Goal: Task Accomplishment & Management: Use online tool/utility

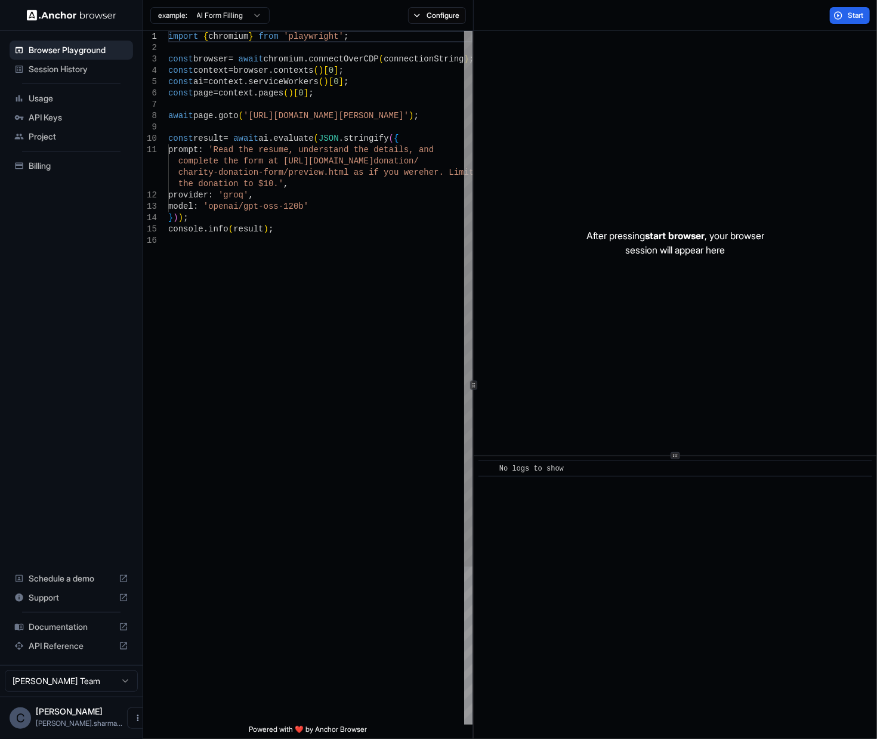
type textarea "**********"
click at [346, 270] on div "import { chromium } from 'playwright' ; const browser = await chromium . connec…" at bounding box center [320, 479] width 304 height 897
click at [228, 156] on div "import { chromium } from 'playwright' ; const browser = await chromium . connec…" at bounding box center [320, 479] width 304 height 897
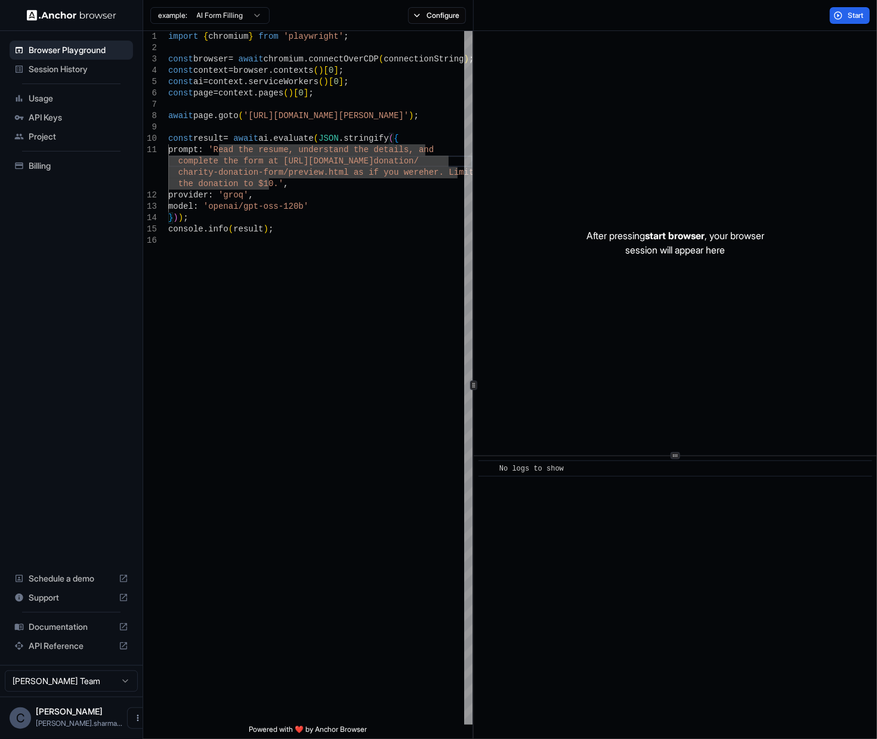
click at [852, 19] on span "Start" at bounding box center [855, 16] width 17 height 10
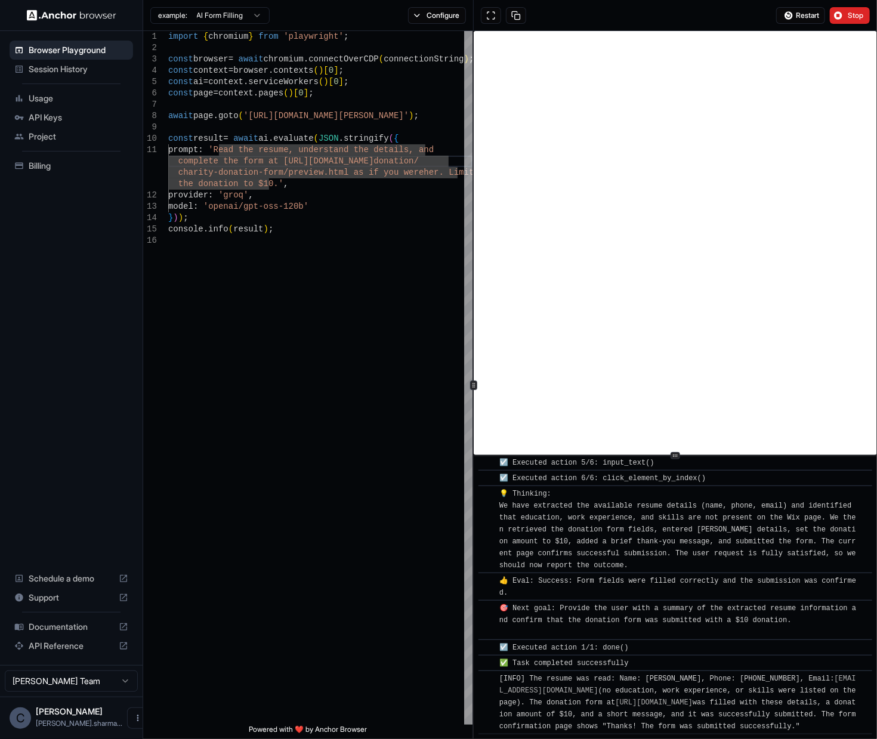
scroll to position [648, 0]
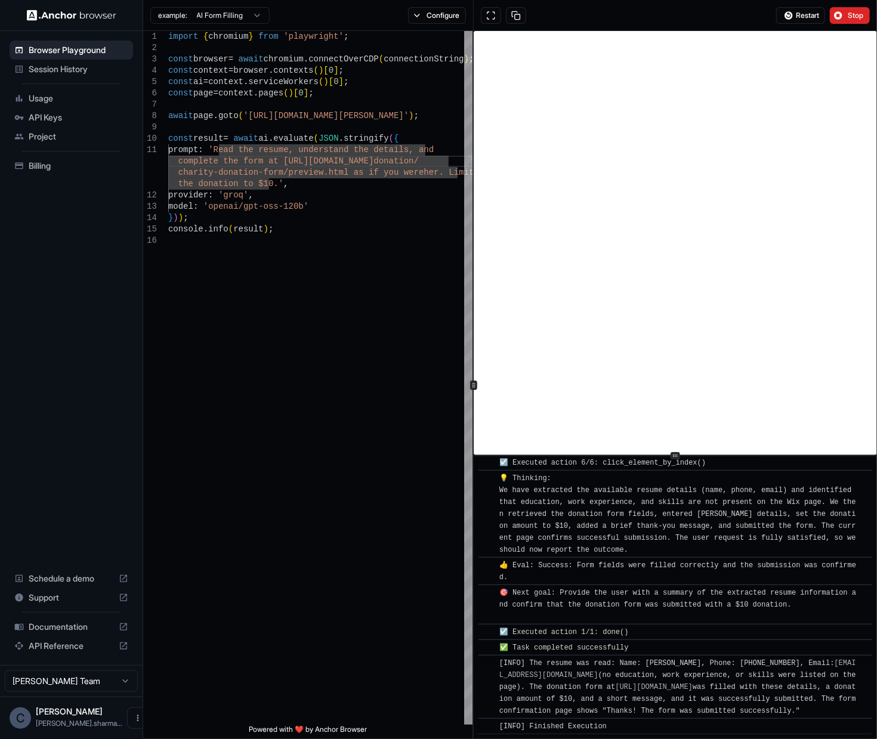
click at [28, 96] on div "Usage" at bounding box center [71, 98] width 123 height 19
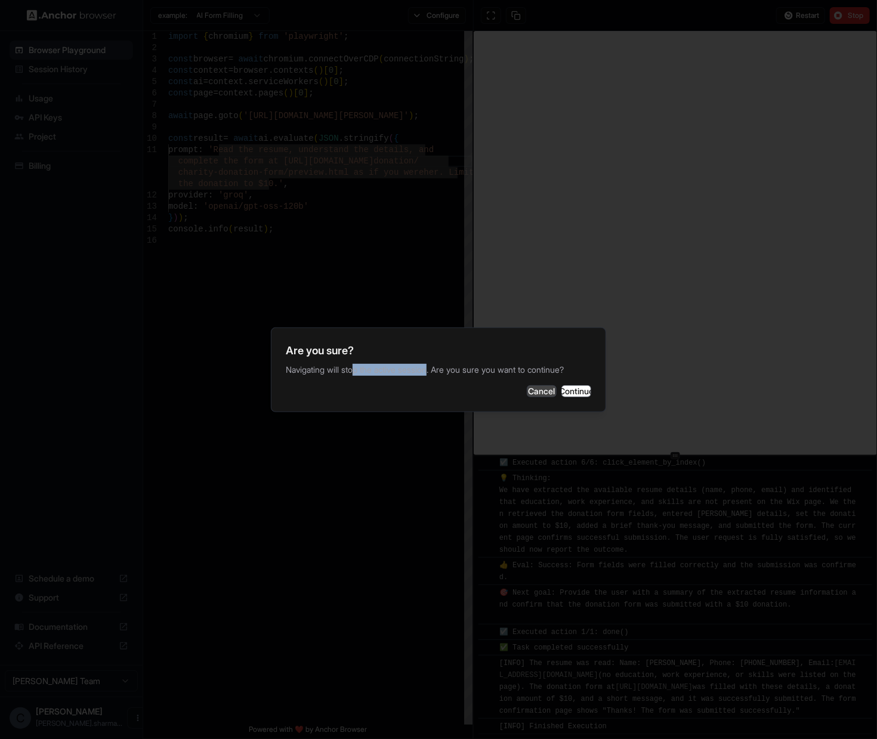
drag, startPoint x: 356, startPoint y: 366, endPoint x: 491, endPoint y: 399, distance: 139.3
click at [435, 364] on p "Navigating will stop the active session. Are you sure you want to continue?" at bounding box center [438, 370] width 305 height 12
click at [572, 394] on button "Continue" at bounding box center [576, 391] width 30 height 12
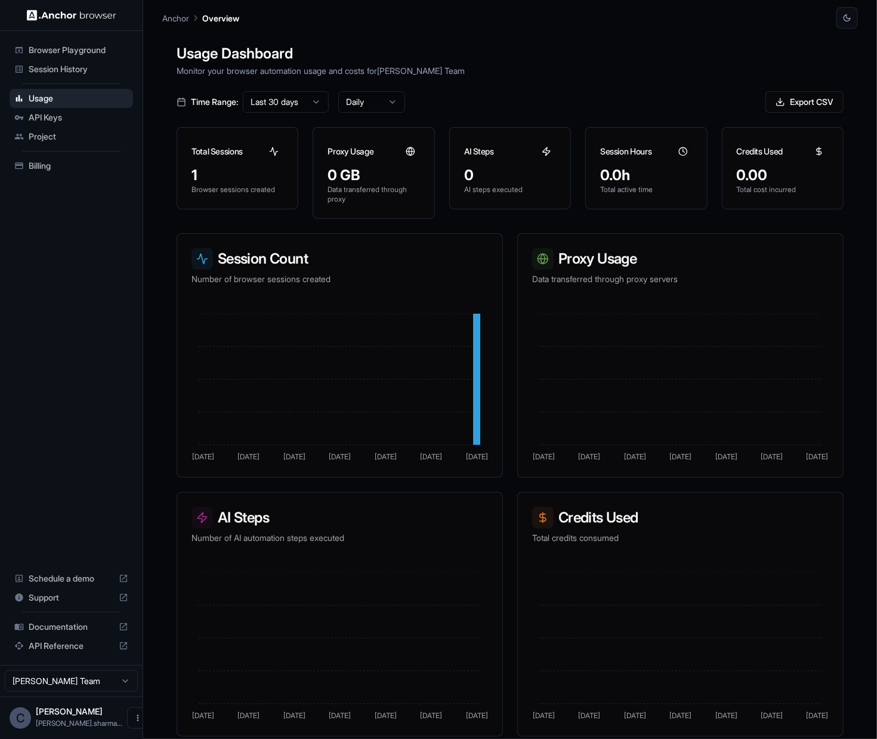
click at [62, 114] on span "API Keys" at bounding box center [79, 118] width 100 height 12
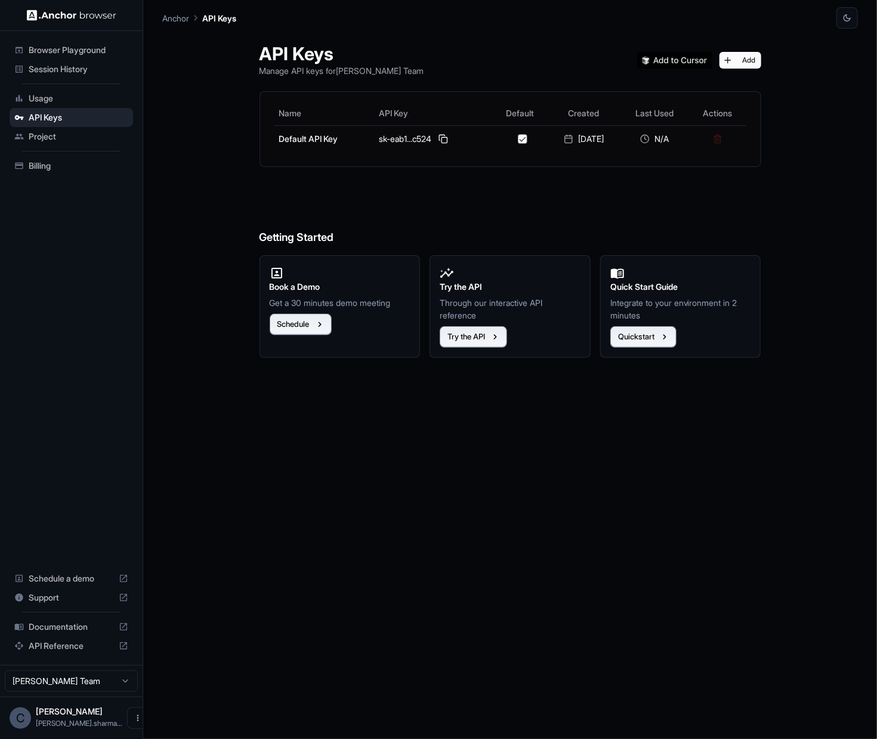
click at [47, 139] on span "Project" at bounding box center [79, 137] width 100 height 12
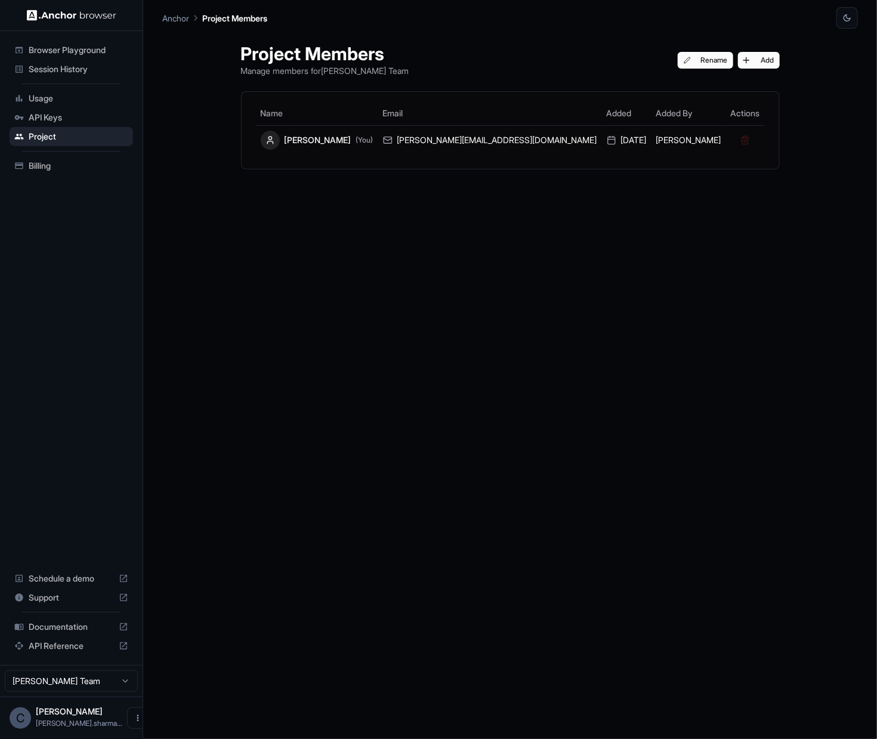
click at [44, 170] on span "Billing" at bounding box center [79, 166] width 100 height 12
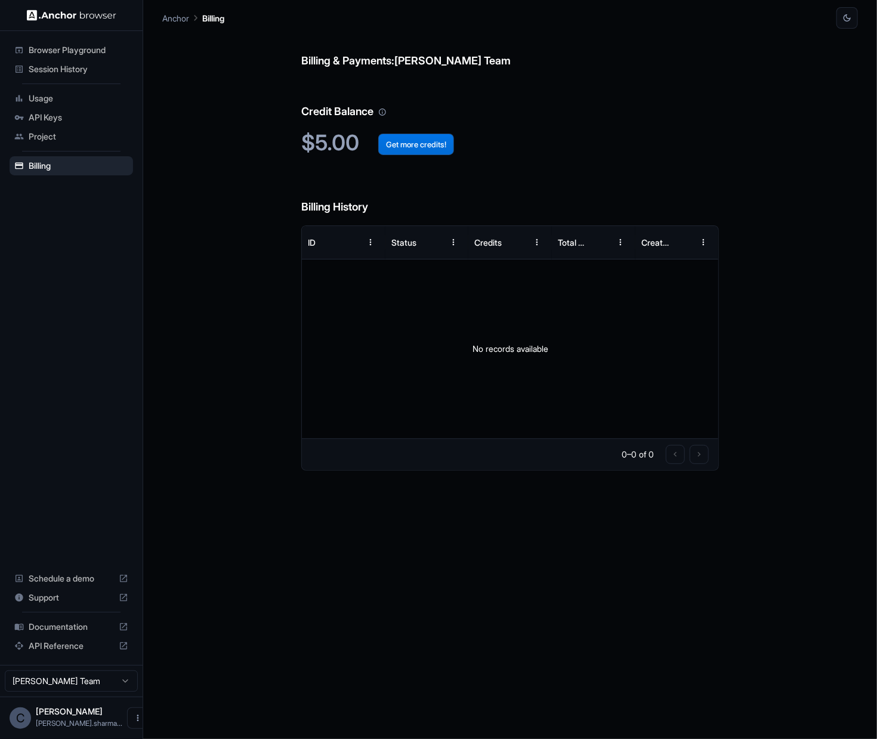
click at [431, 148] on button "Get more credits!" at bounding box center [416, 144] width 76 height 21
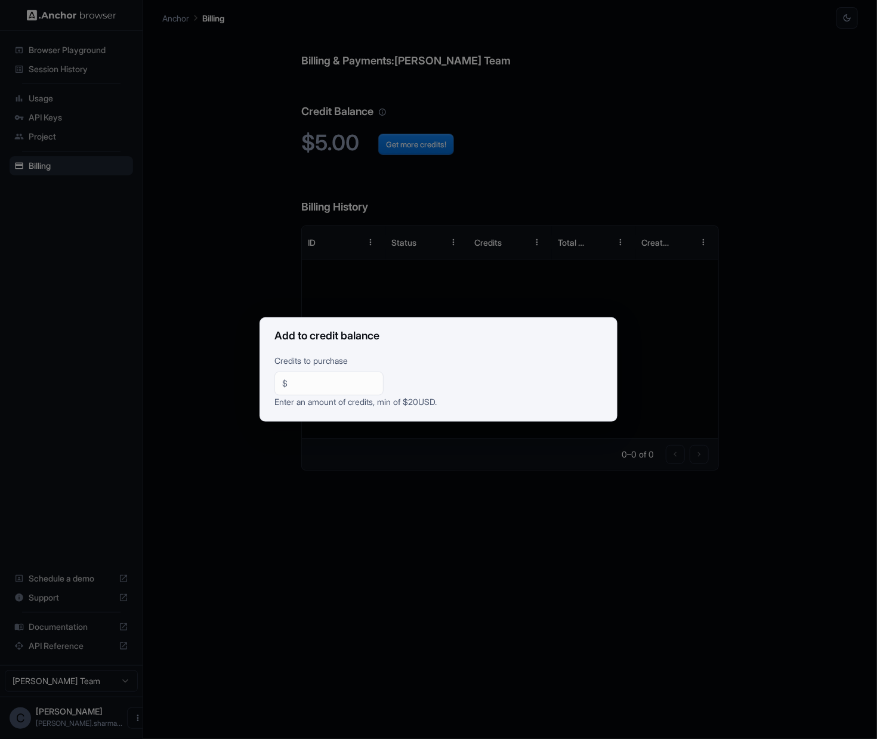
click at [334, 386] on input "**" at bounding box center [333, 383] width 83 height 12
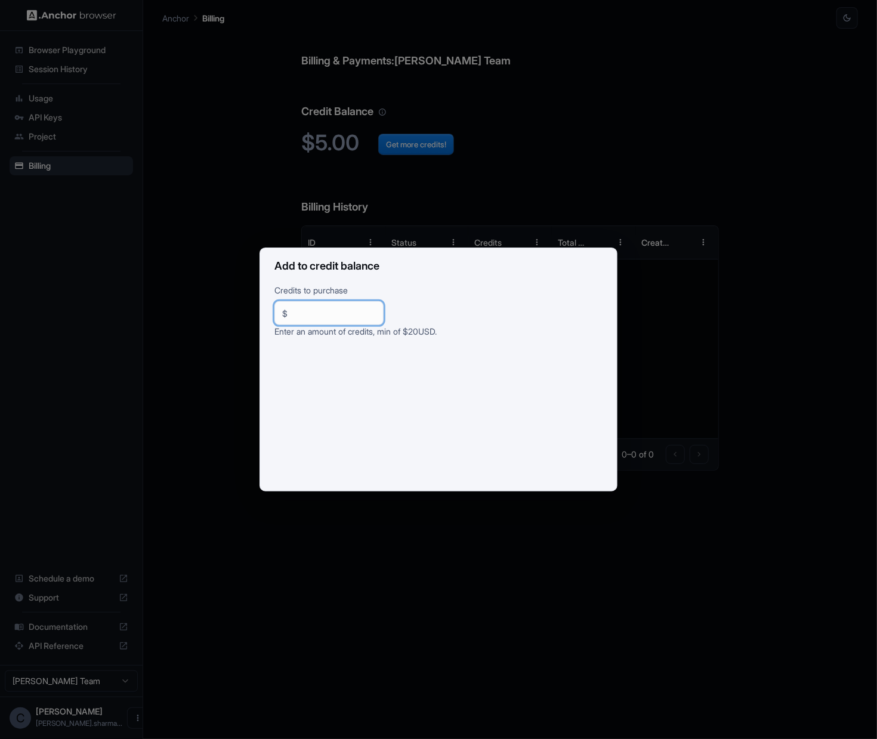
click at [594, 191] on div "Add to credit balance Credits to purchase $ ** ​ Enter an amount of credits, mi…" at bounding box center [438, 369] width 877 height 739
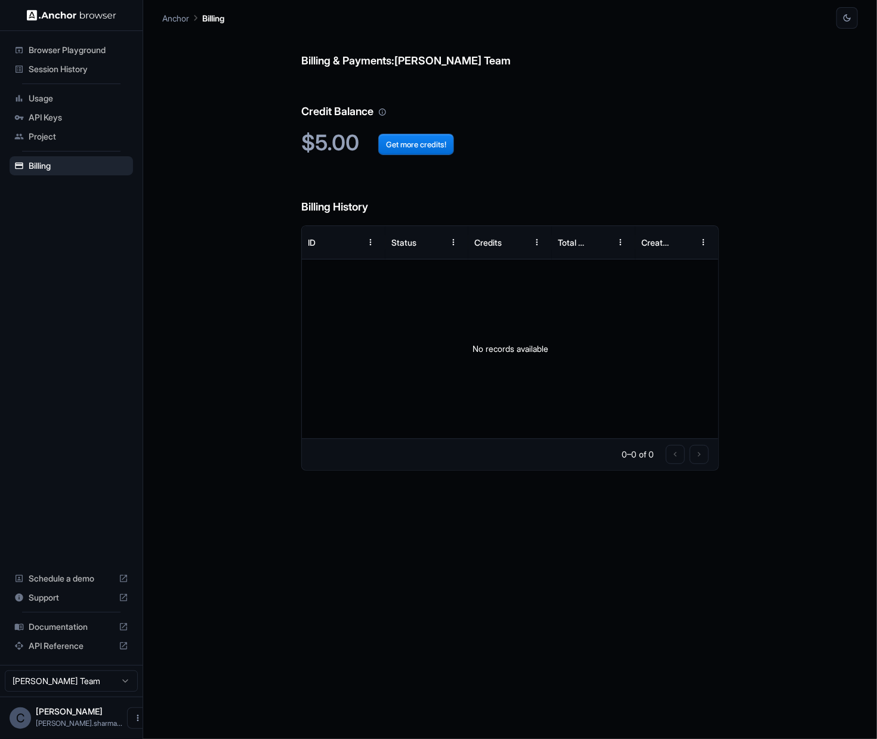
click at [55, 98] on span "Usage" at bounding box center [79, 98] width 100 height 12
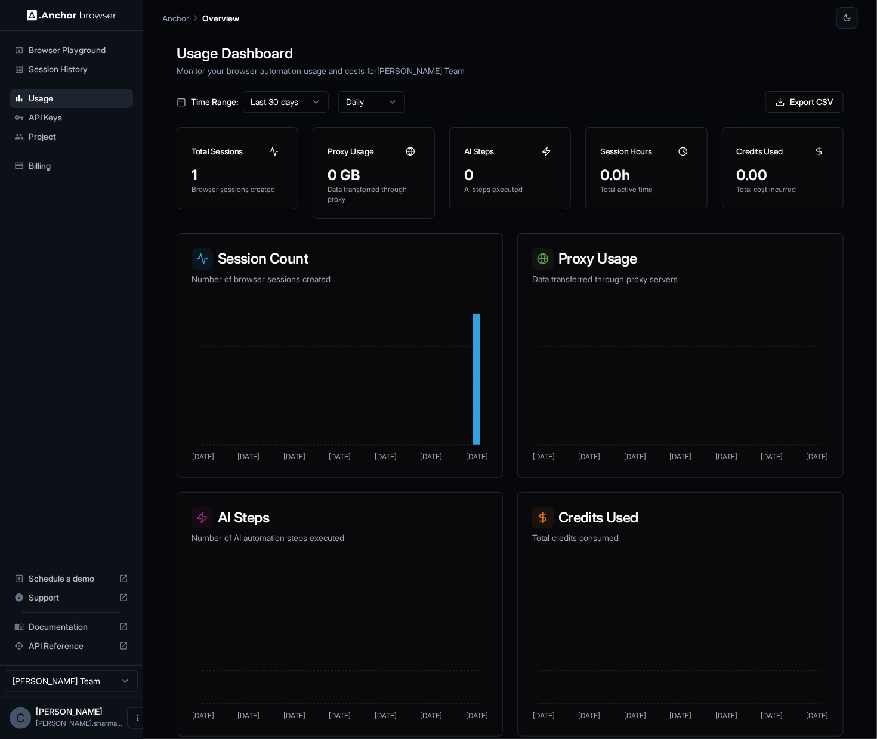
click at [40, 117] on span "API Keys" at bounding box center [79, 118] width 100 height 12
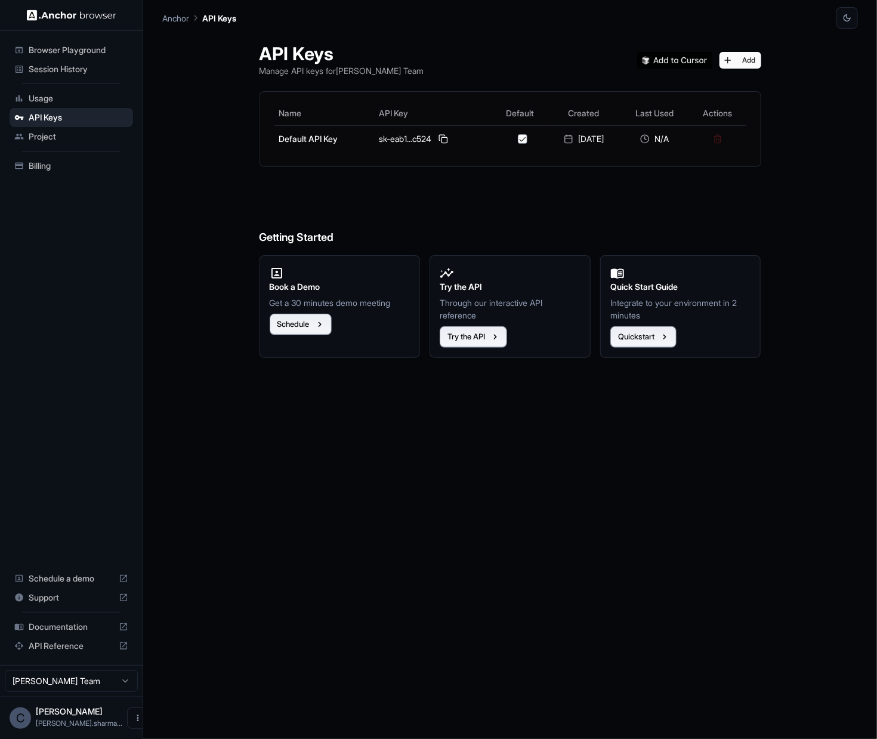
click at [69, 48] on span "Browser Playground" at bounding box center [79, 50] width 100 height 12
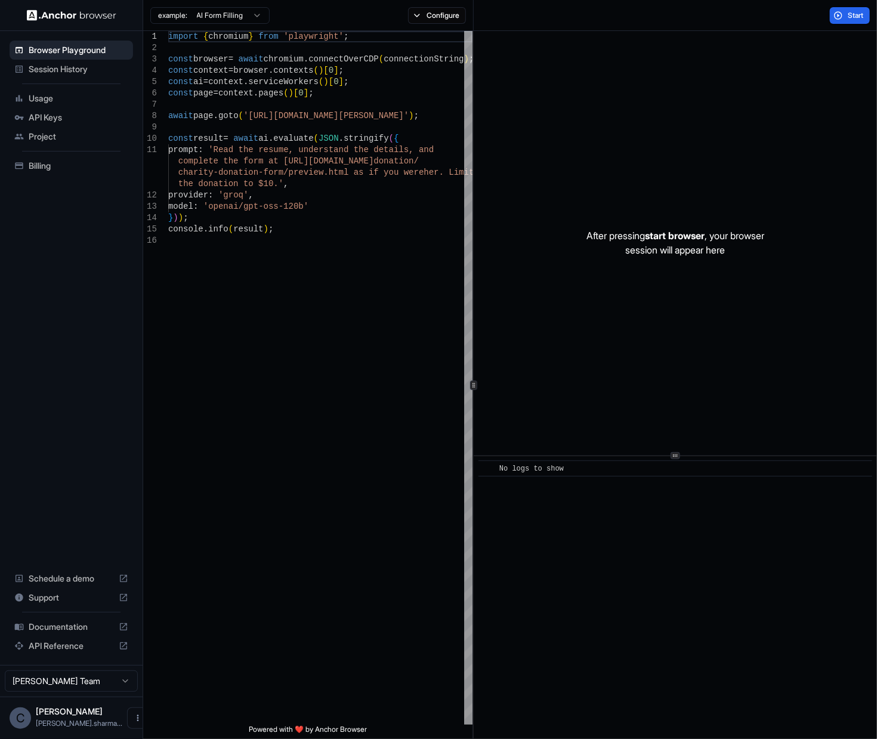
click at [70, 66] on span "Session History" at bounding box center [79, 69] width 100 height 12
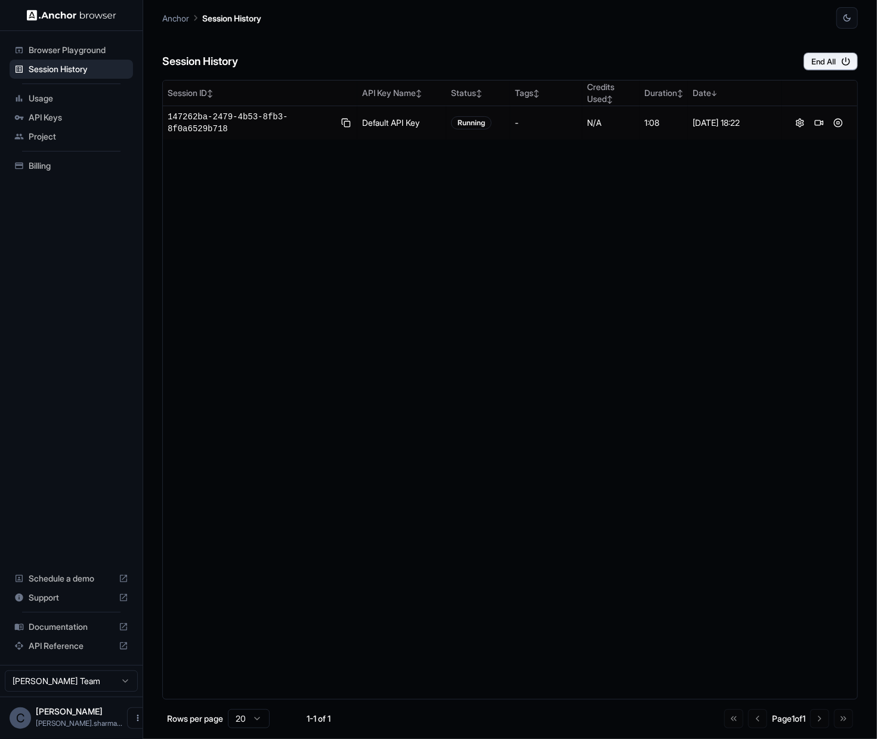
click at [70, 58] on div "Browser Playground" at bounding box center [71, 50] width 123 height 19
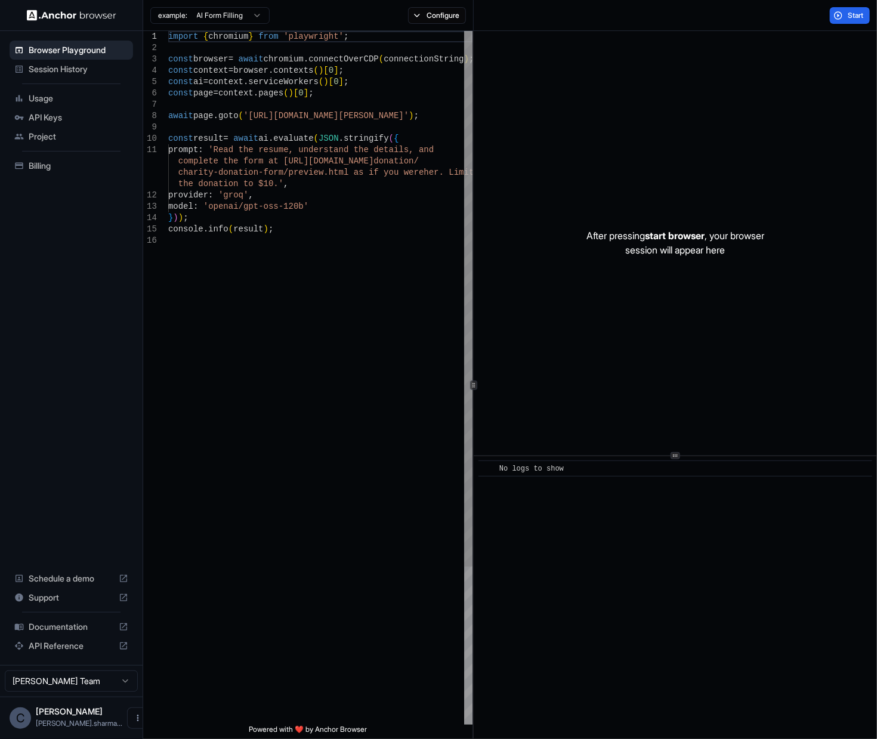
type textarea "**********"
click at [413, 221] on div "import { chromium } from 'playwright' ; const browser = await chromium . connec…" at bounding box center [320, 479] width 304 height 897
click at [430, 24] on div "example: AI Form Filling Configure" at bounding box center [308, 15] width 330 height 31
click at [429, 13] on button "Configure" at bounding box center [437, 15] width 58 height 17
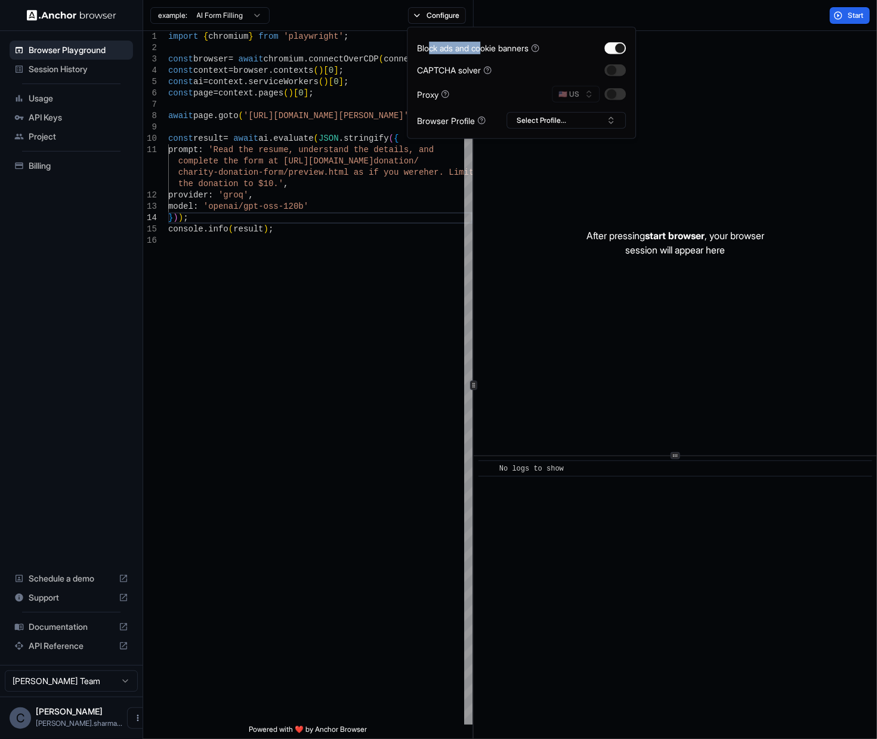
drag, startPoint x: 430, startPoint y: 46, endPoint x: 484, endPoint y: 50, distance: 54.4
click at [484, 50] on div "Block ads and cookie banners" at bounding box center [478, 48] width 122 height 13
click at [579, 125] on button "Select Profile..." at bounding box center [565, 120] width 119 height 17
click at [580, 125] on button "Select Profile..." at bounding box center [565, 120] width 119 height 17
click at [621, 75] on button "button" at bounding box center [614, 70] width 21 height 12
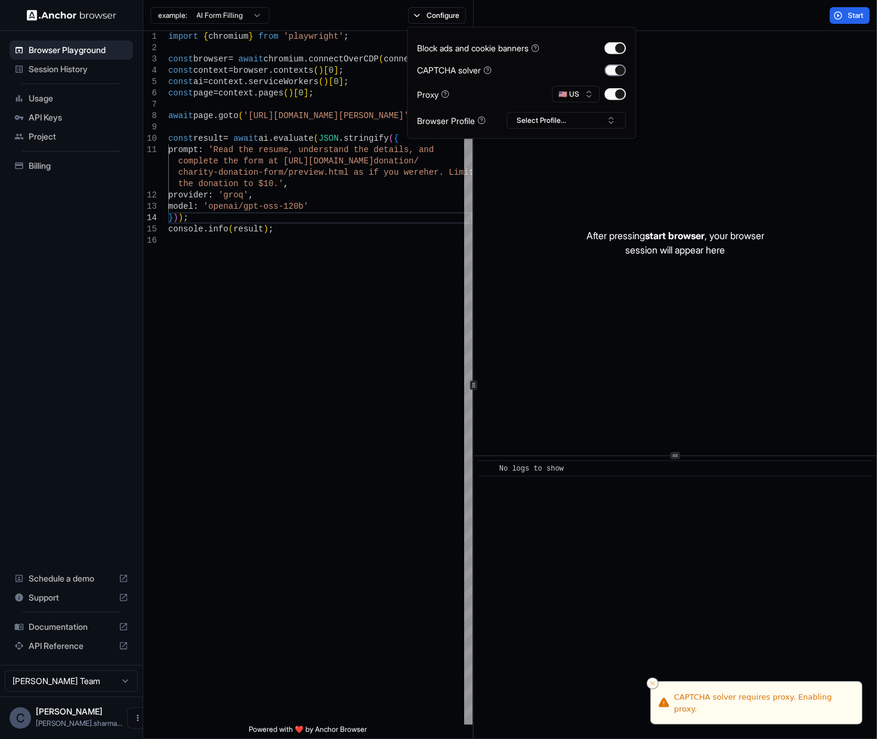
click at [622, 73] on button "button" at bounding box center [614, 70] width 21 height 12
click at [620, 72] on button "button" at bounding box center [614, 70] width 21 height 12
click at [621, 68] on button "button" at bounding box center [614, 70] width 21 height 12
click at [624, 91] on button "button" at bounding box center [614, 94] width 21 height 12
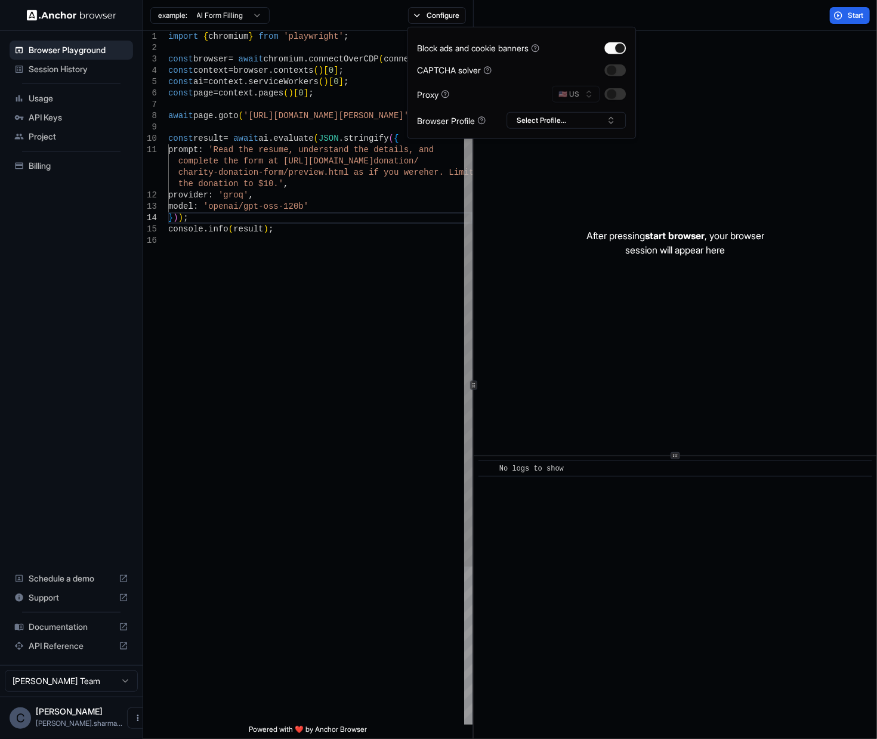
click at [395, 321] on div "import { chromium } from 'playwright' ; const browser = await chromium . connec…" at bounding box center [320, 479] width 304 height 897
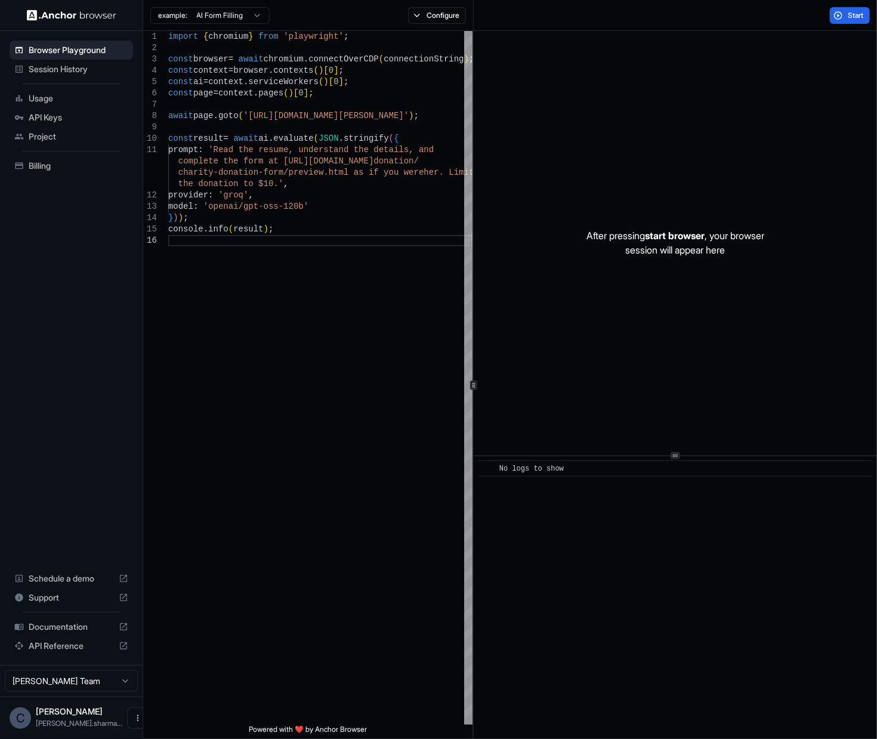
click at [123, 627] on icon at bounding box center [124, 627] width 10 height 10
click at [472, 296] on div at bounding box center [468, 299] width 8 height 536
click at [472, 218] on div at bounding box center [468, 300] width 8 height 536
click at [363, 182] on div "import { chromium } from 'playwright' ; const browser = await chromium . connec…" at bounding box center [320, 477] width 304 height 897
click at [51, 103] on span "Usage" at bounding box center [79, 98] width 100 height 12
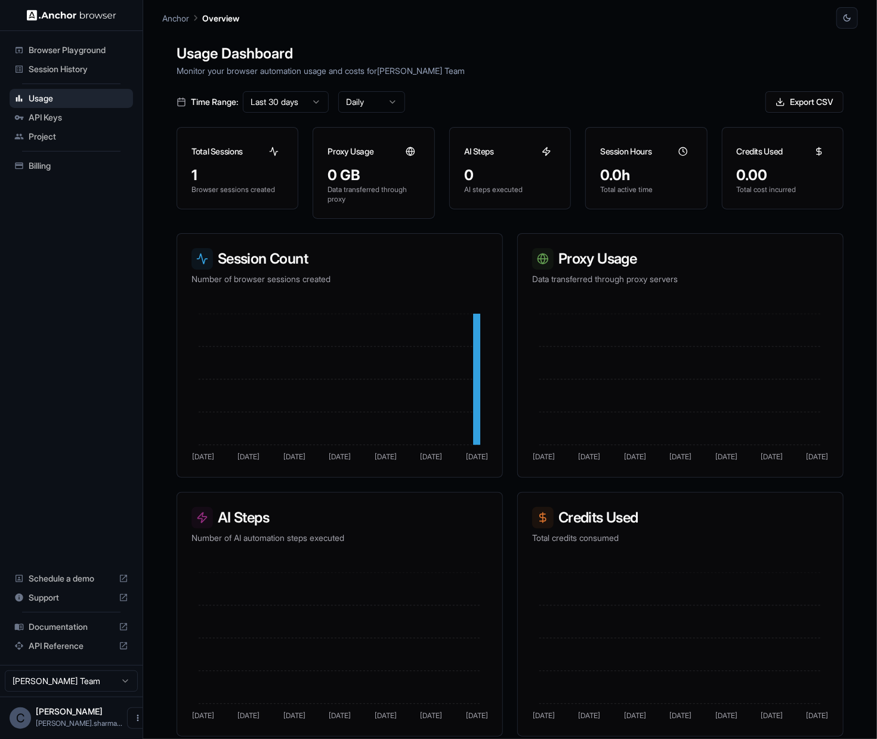
click at [180, 20] on p "Anchor" at bounding box center [175, 18] width 27 height 13
click at [844, 20] on icon "button" at bounding box center [846, 17] width 7 height 7
click at [828, 60] on li "Light" at bounding box center [832, 66] width 38 height 20
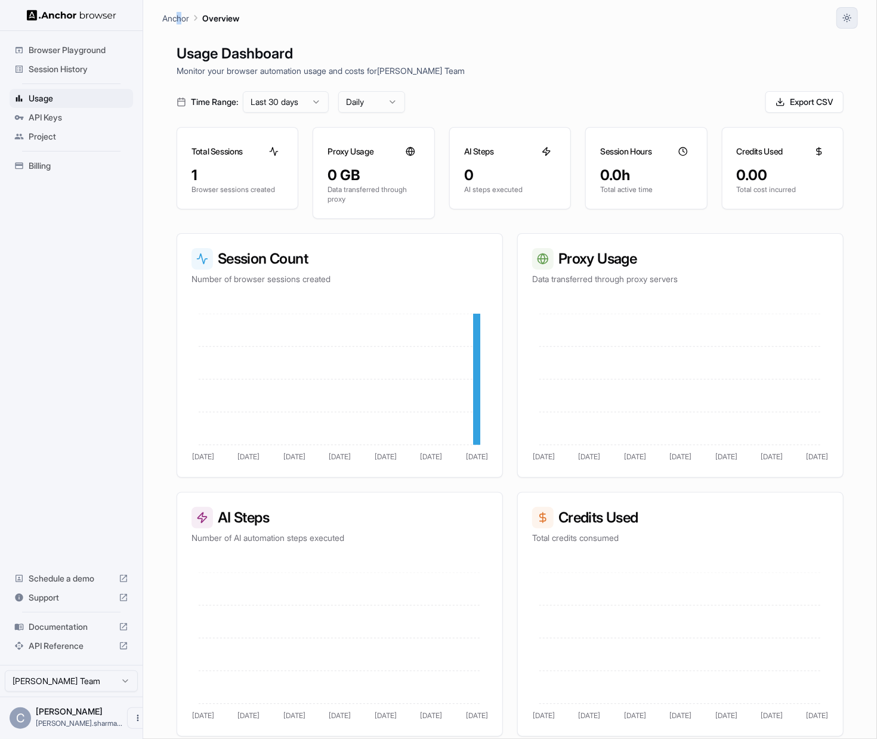
click at [847, 17] on icon "button" at bounding box center [847, 18] width 10 height 10
click at [828, 85] on li "Dark" at bounding box center [832, 86] width 38 height 20
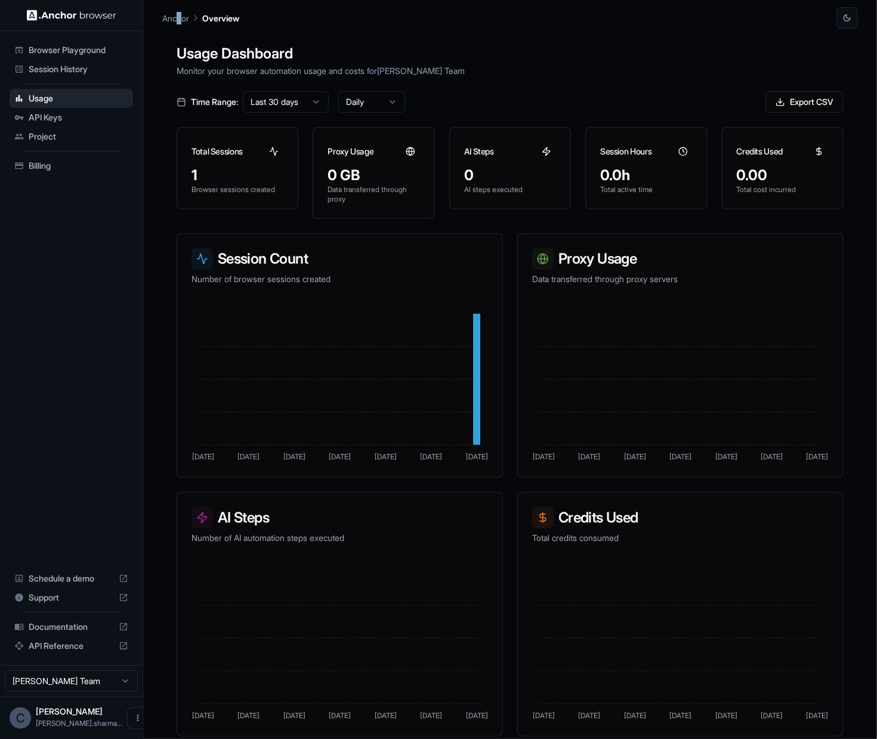
click at [49, 649] on span "API Reference" at bounding box center [71, 646] width 85 height 12
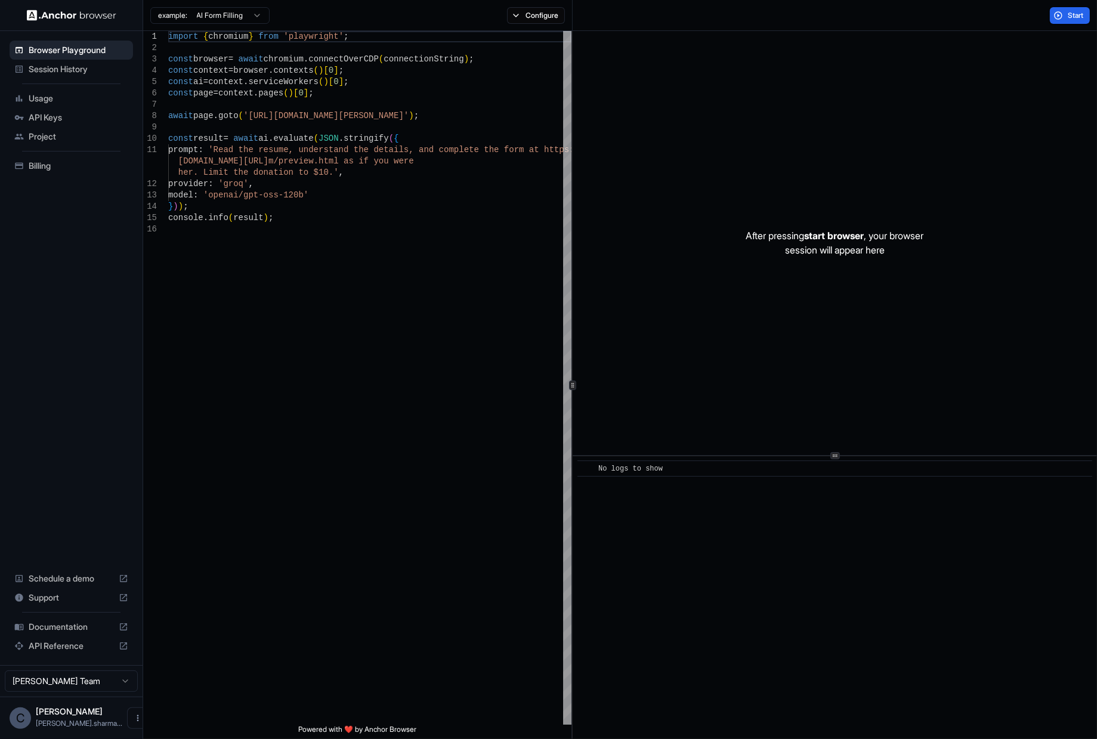
click at [250, 14] on html "Browser Playground Session History Usage API Keys Project Billing Schedule a de…" at bounding box center [548, 369] width 1097 height 739
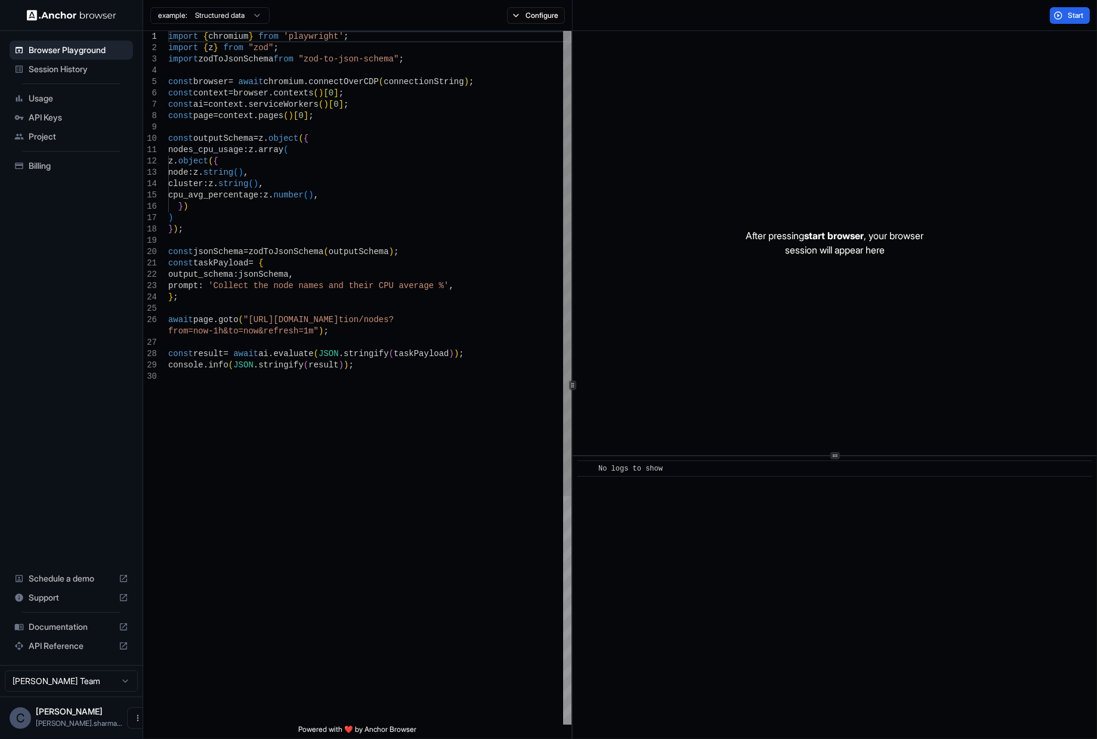
click at [369, 188] on div "import { chromium } from 'playwright' ; import { z } from "zod" ; import zodToJ…" at bounding box center [369, 547] width 403 height 1033
click at [347, 59] on div "import { chromium } from 'playwright' ; import { z } from "zod" ; import zodToJ…" at bounding box center [369, 547] width 403 height 1033
drag, startPoint x: 351, startPoint y: 75, endPoint x: 372, endPoint y: 140, distance: 68.8
click at [351, 76] on div "import { chromium } from 'playwright' ; import { z } from "zod" ; import zodToJ…" at bounding box center [369, 547] width 403 height 1033
click at [384, 165] on div "import { chromium } from 'playwright' ; import { z } from "zod" ; import zodToJ…" at bounding box center [369, 547] width 403 height 1033
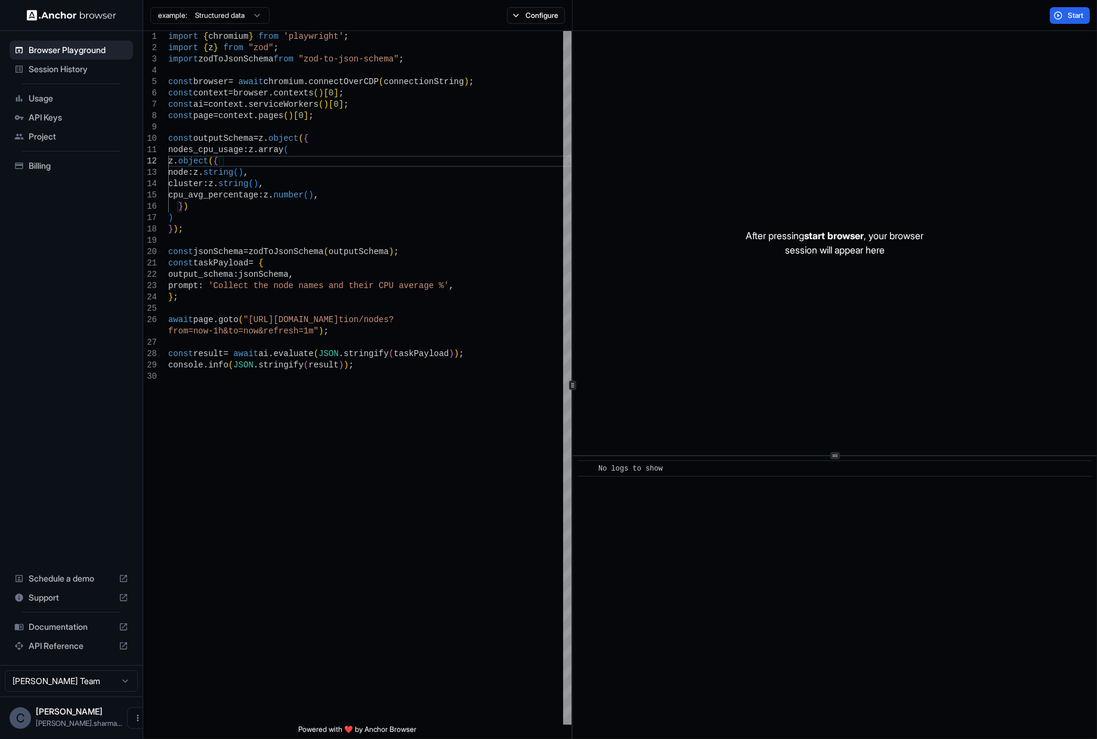
click at [1061, 5] on div "Start" at bounding box center [834, 15] width 524 height 31
click at [1064, 10] on button "Start" at bounding box center [1070, 15] width 40 height 17
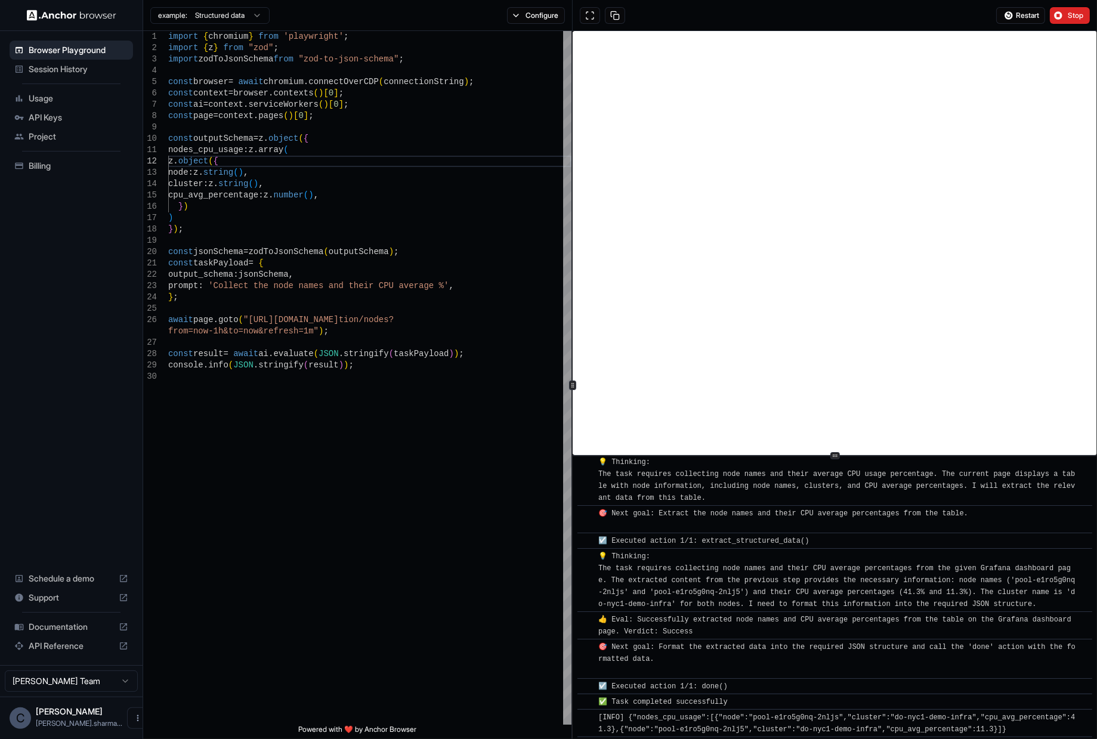
scroll to position [52, 0]
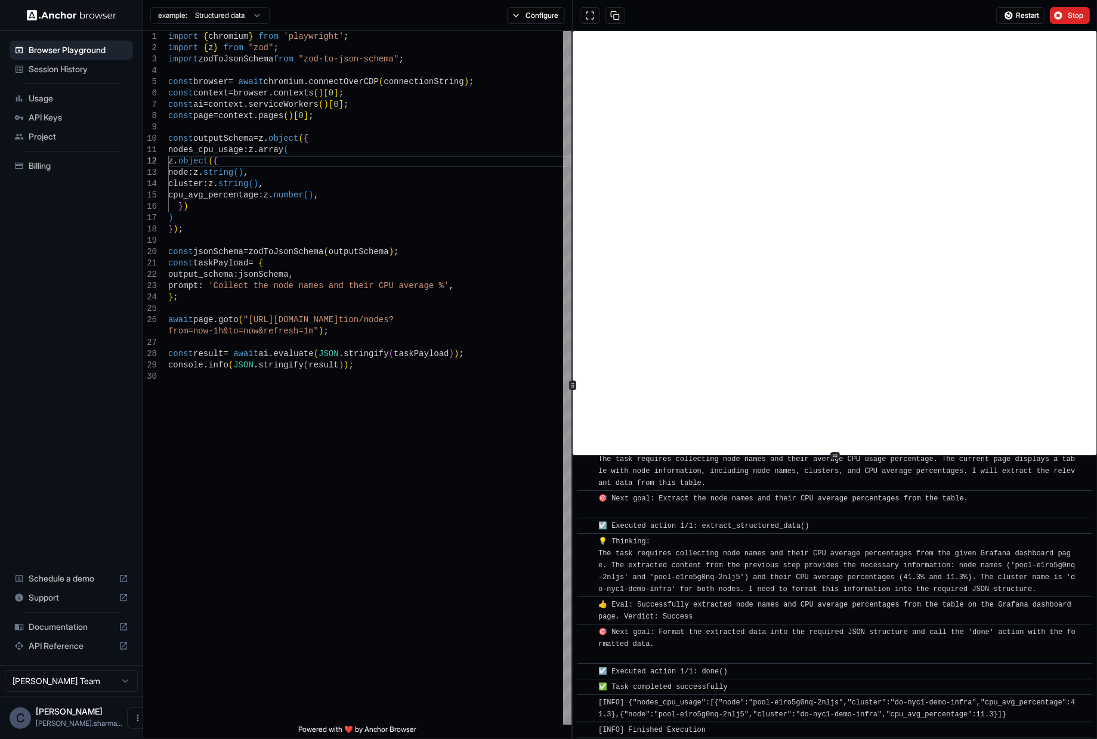
click at [218, 5] on div "example: Structured data" at bounding box center [209, 14] width 119 height 19
click at [224, 17] on html "Browser Playground Session History Usage API Keys Project Billing Schedule a de…" at bounding box center [548, 369] width 1097 height 739
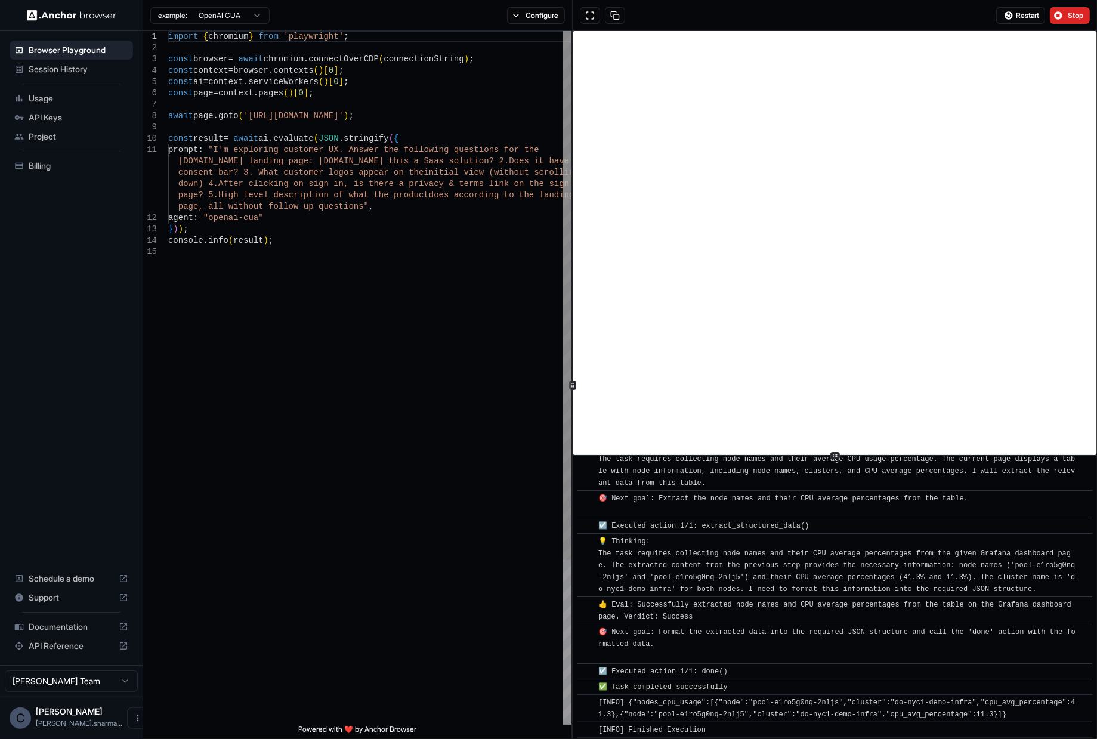
drag, startPoint x: 346, startPoint y: 333, endPoint x: 250, endPoint y: 116, distance: 236.8
click at [346, 332] on div "import { chromium } from 'playwright' ; const browser = await chromium . connec…" at bounding box center [369, 485] width 403 height 909
click at [229, 12] on html "Browser Playground Session History Usage API Keys Project Billing Schedule a de…" at bounding box center [548, 369] width 1097 height 739
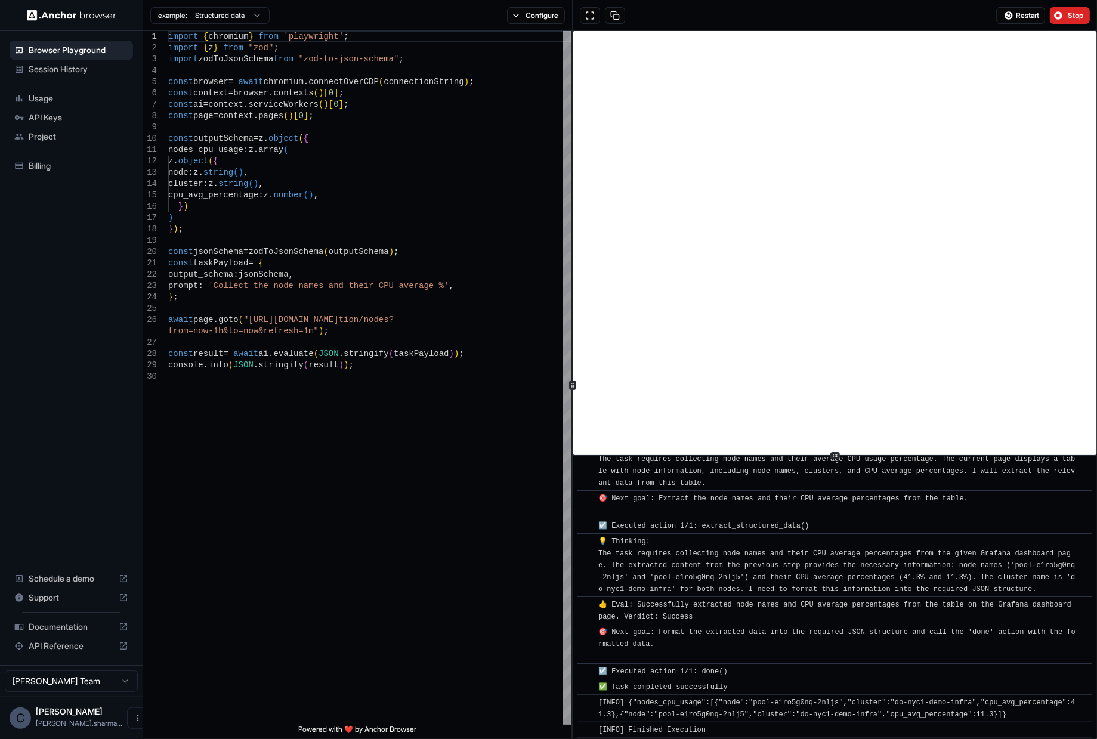
click at [226, 15] on html "Browser Playground Session History Usage API Keys Project Billing Schedule a de…" at bounding box center [548, 369] width 1097 height 739
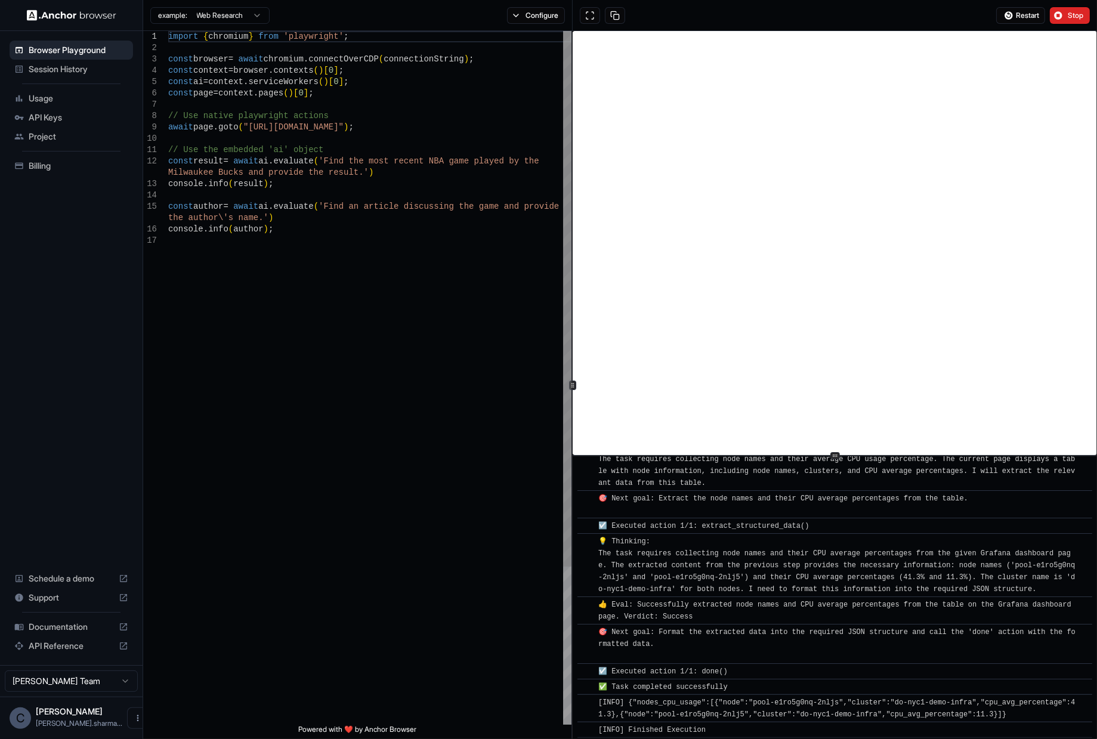
click at [291, 302] on div "import { chromium } from 'playwright' ; const browser = await chromium . connec…" at bounding box center [369, 479] width 403 height 897
click at [218, 11] on html "Browser Playground Session History Usage API Keys Project Billing Schedule a de…" at bounding box center [548, 369] width 1097 height 739
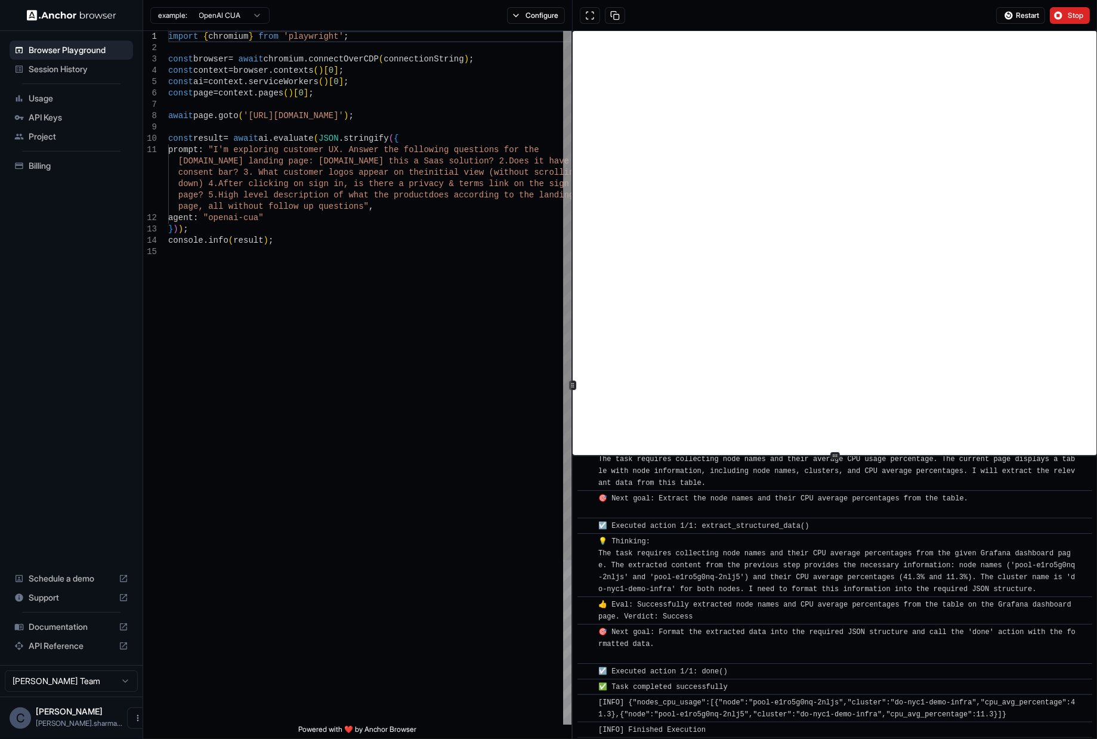
type textarea "**********"
click at [343, 363] on div "import { chromium } from 'playwright' ; const browser = await chromium . connec…" at bounding box center [369, 485] width 403 height 909
click at [54, 144] on div "Project" at bounding box center [71, 136] width 123 height 19
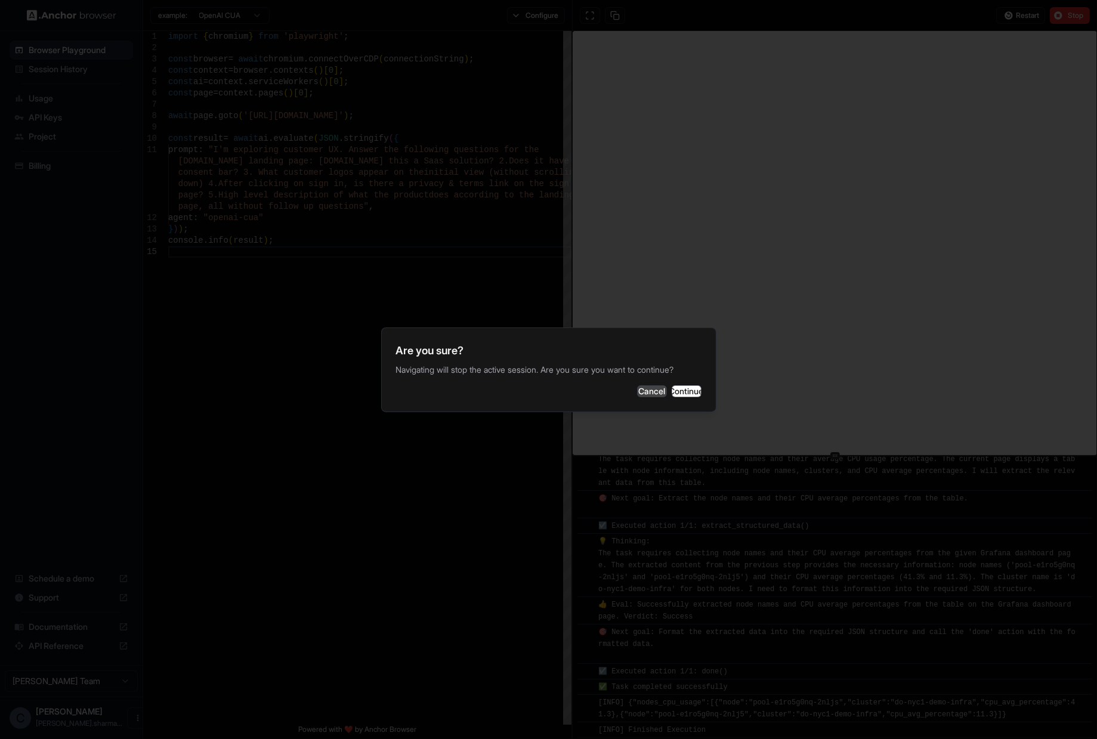
click at [637, 392] on button "Cancel" at bounding box center [652, 391] width 30 height 12
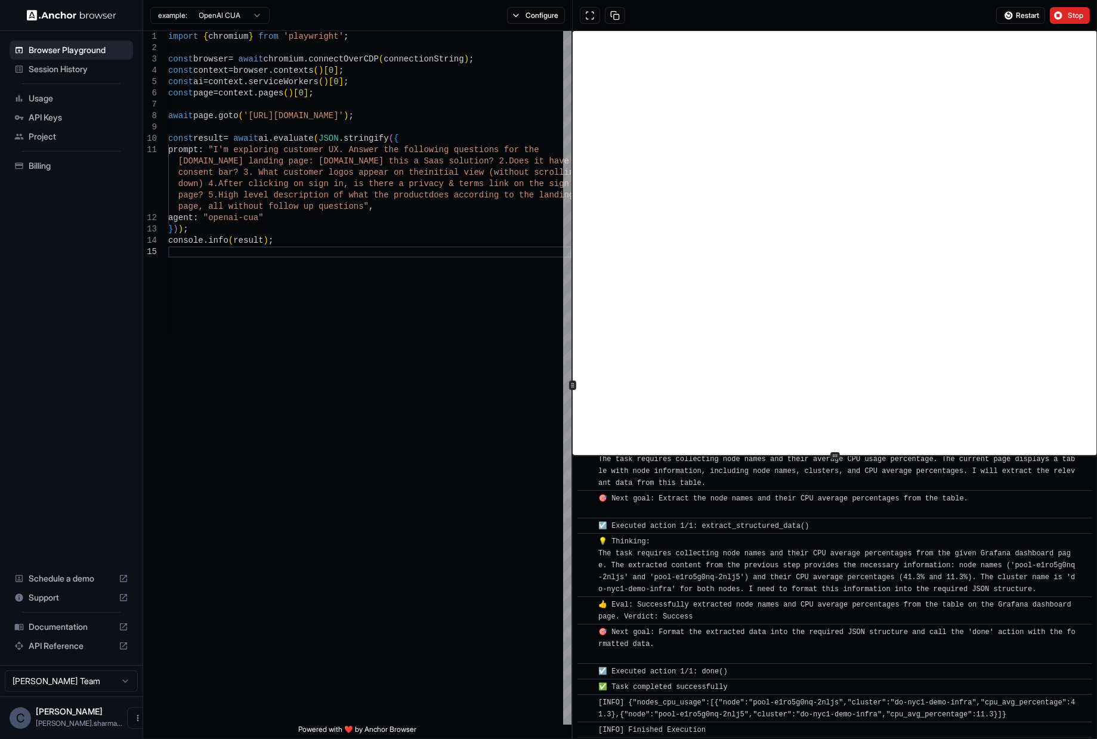
click at [35, 113] on span "API Keys" at bounding box center [79, 118] width 100 height 12
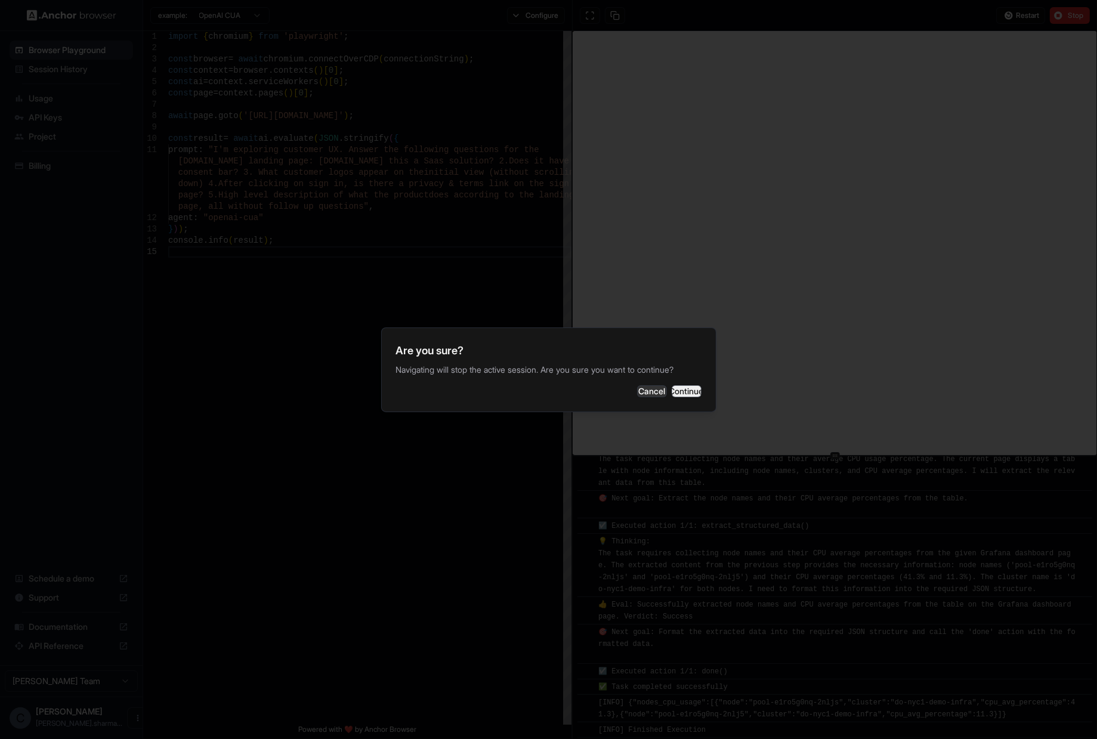
click at [673, 392] on button "Continue" at bounding box center [686, 391] width 30 height 12
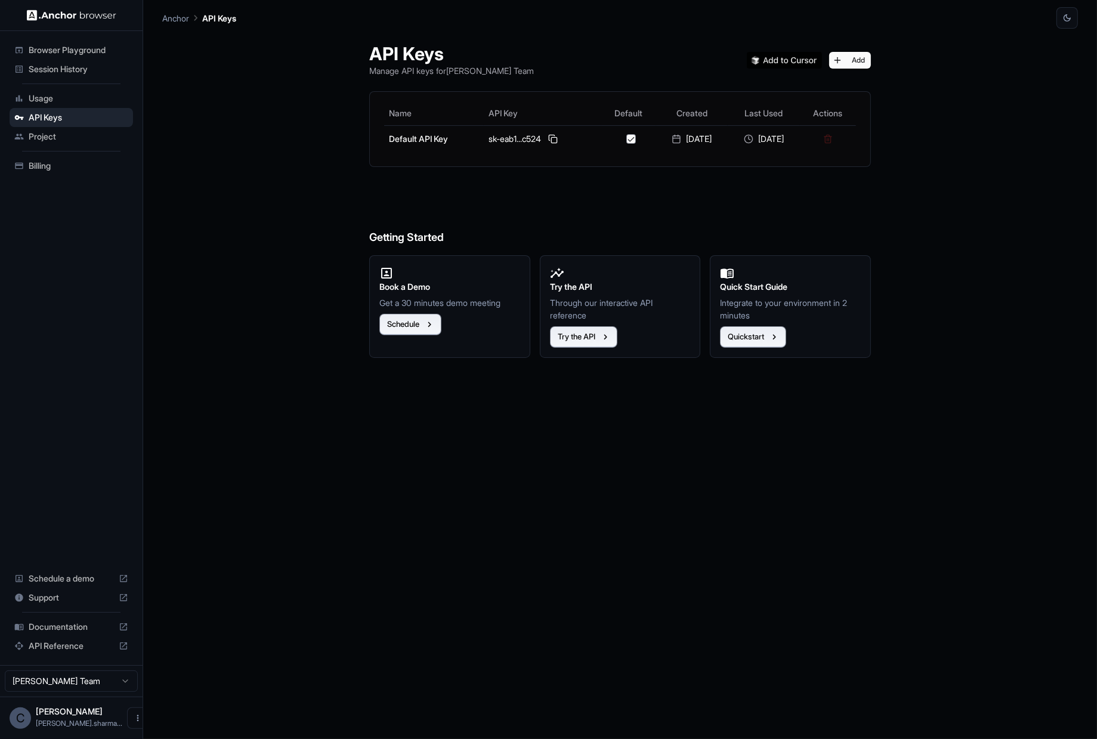
click at [65, 97] on span "Usage" at bounding box center [79, 98] width 100 height 12
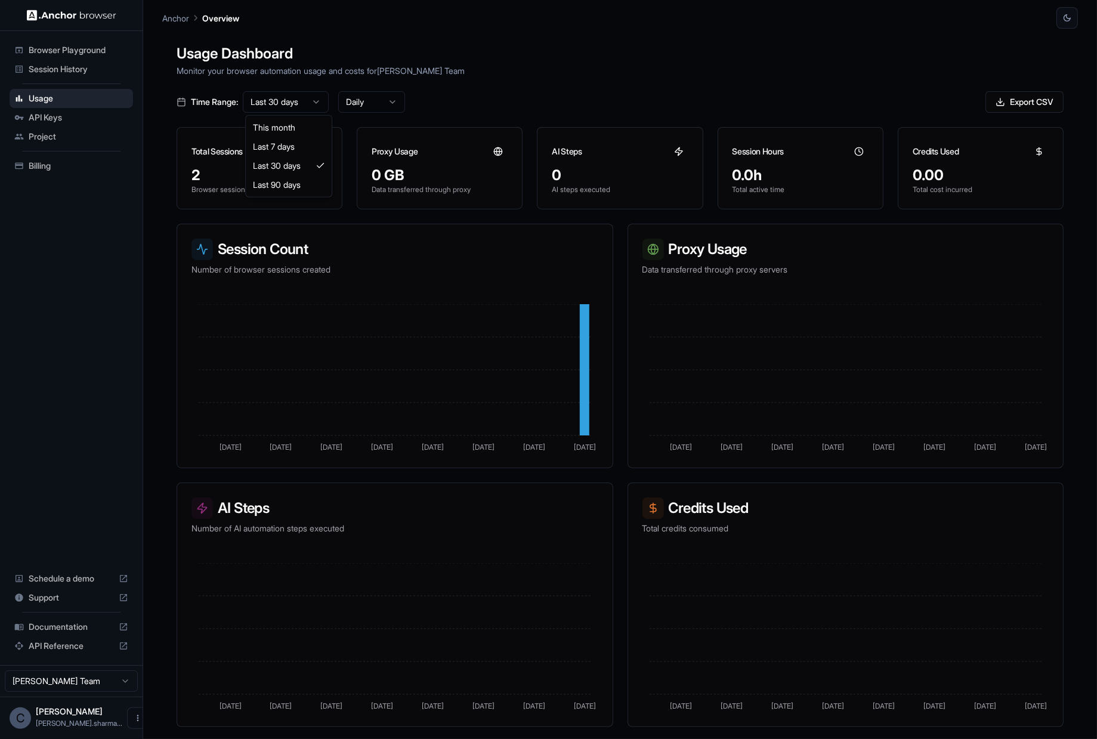
click at [276, 101] on html "Browser Playground Session History Usage API Keys Project Billing Schedule a de…" at bounding box center [548, 369] width 1097 height 739
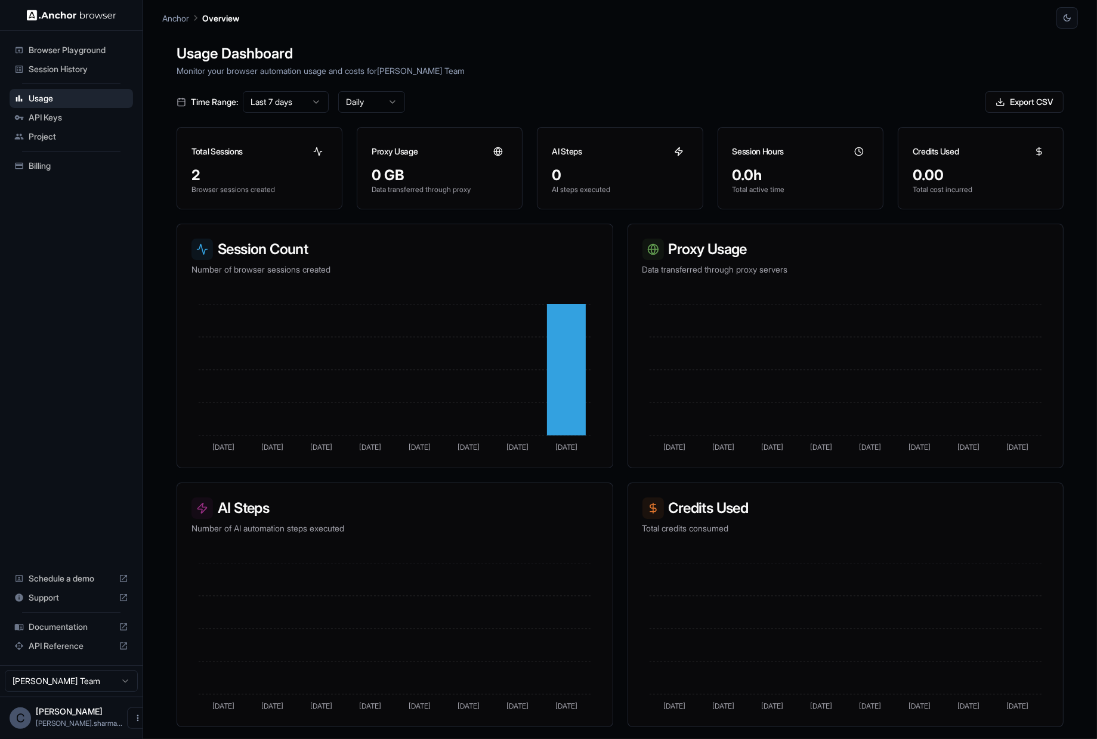
click at [42, 163] on span "Billing" at bounding box center [79, 166] width 100 height 12
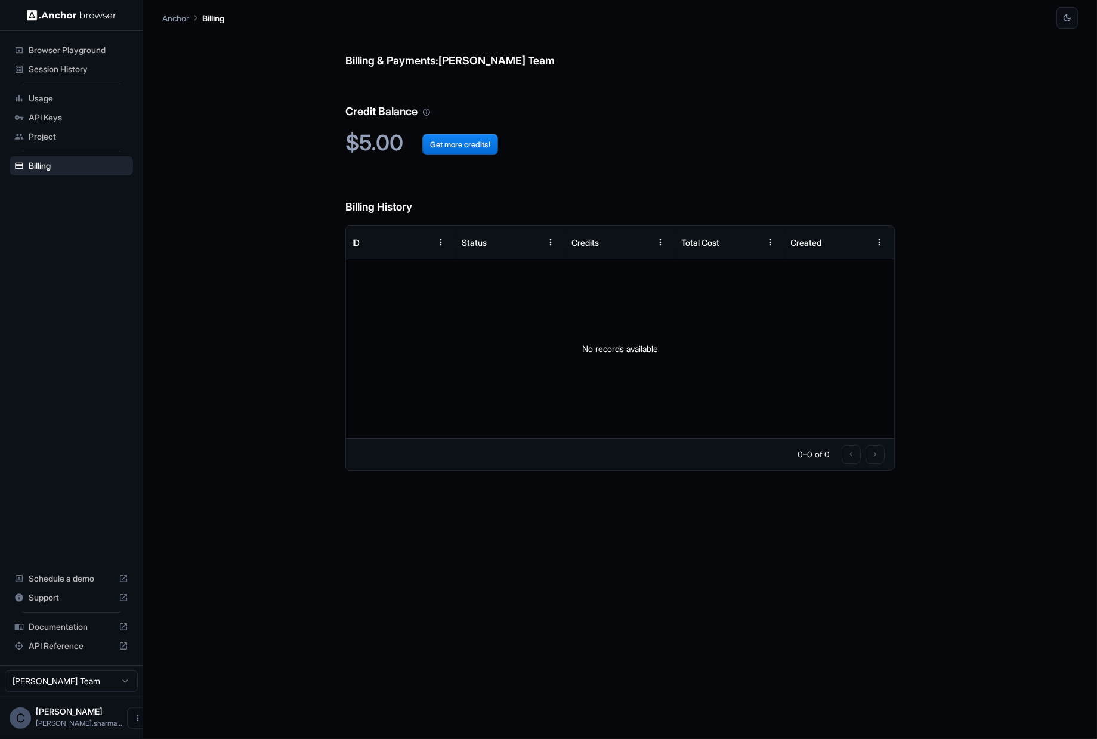
click at [65, 652] on span "API Reference" at bounding box center [71, 646] width 85 height 12
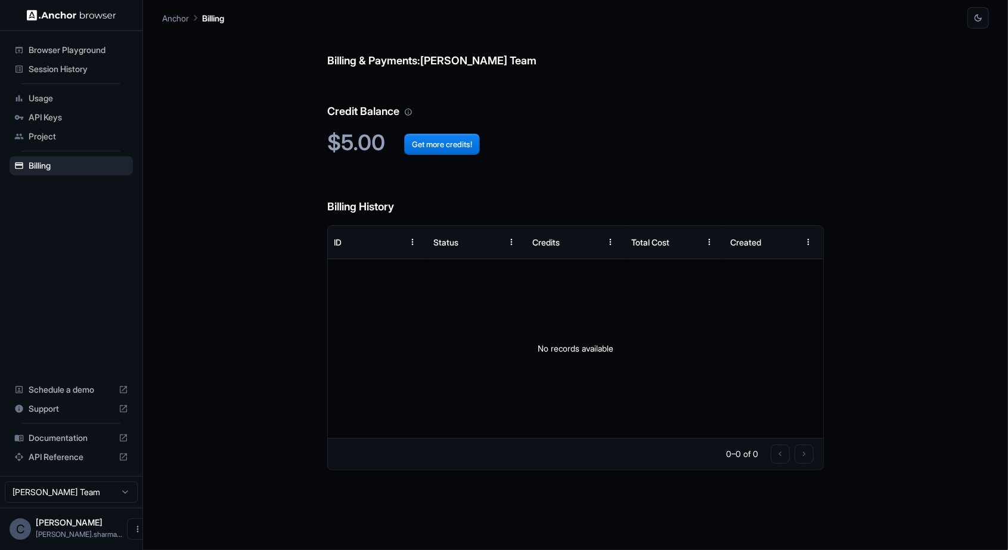
click at [468, 106] on h6 "Credit Balance" at bounding box center [575, 99] width 496 height 41
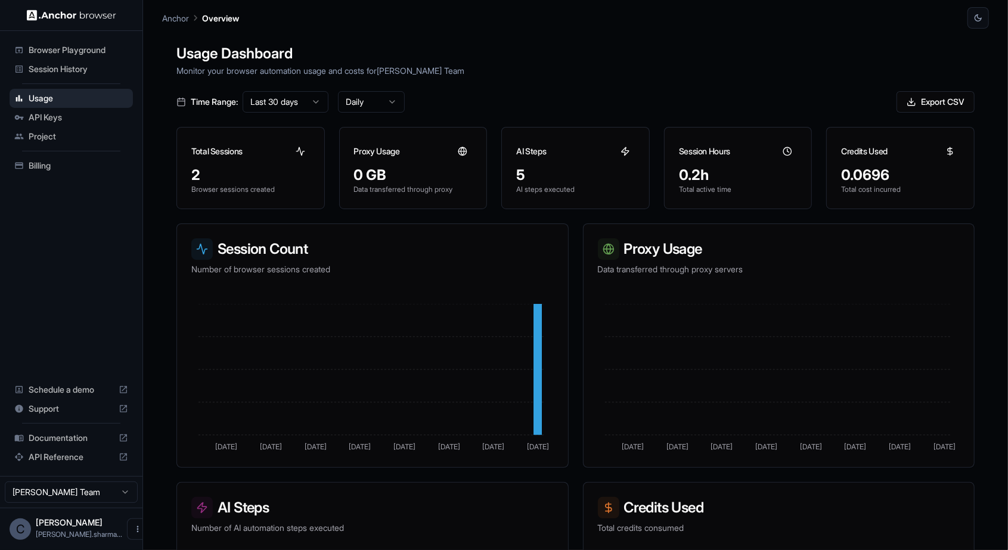
click at [153, 529] on main "Anchor Overview Usage Dashboard Monitor your browser automation usage and costs…" at bounding box center [575, 275] width 865 height 550
